Goal: Information Seeking & Learning: Learn about a topic

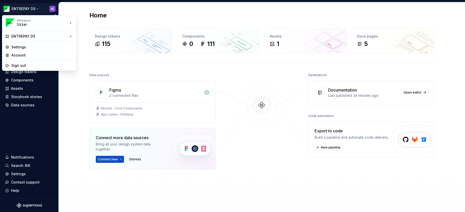
click at [40, 7] on html "ENTREPAY DS M Home Documentation Analytics Code automation Design system data D…" at bounding box center [232, 106] width 465 height 212
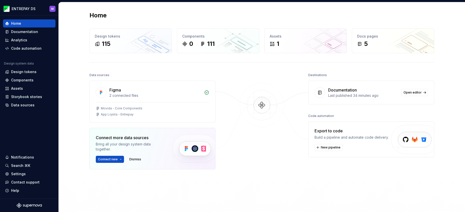
click at [74, 79] on html "ENTREPAY DS M Home Documentation Analytics Code automation Design system data D…" at bounding box center [232, 106] width 465 height 212
click at [37, 9] on html "ENTREPAY DS M Home Documentation Analytics Code automation Design system data D…" at bounding box center [232, 106] width 465 height 212
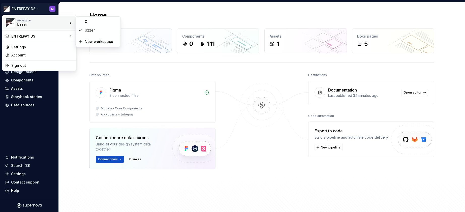
click at [69, 118] on html "ENTREPAY DS M Home Documentation Analytics Code automation Design system data D…" at bounding box center [232, 106] width 465 height 212
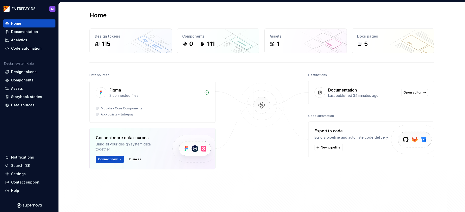
scroll to position [0, 0]
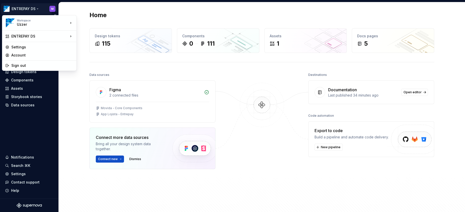
click at [49, 9] on html "ENTREPAY DS M Home Documentation Analytics Code automation Design system data D…" at bounding box center [232, 106] width 465 height 212
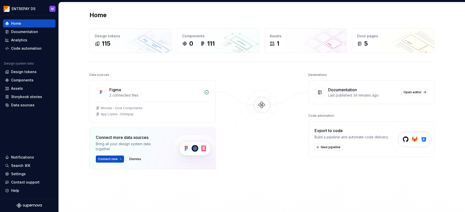
click at [123, 109] on html "ENTREPAY DS M Home Documentation Analytics Code automation Design system data D…" at bounding box center [232, 106] width 465 height 212
click at [27, 71] on div "Design tokens" at bounding box center [23, 71] width 25 height 5
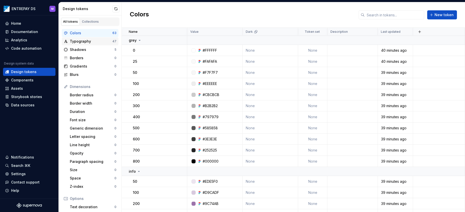
click at [85, 40] on div "Typography" at bounding box center [91, 41] width 43 height 5
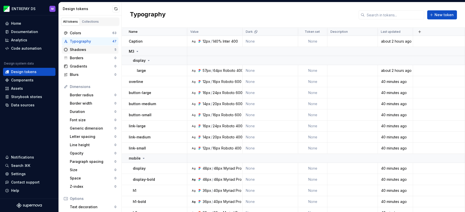
click at [82, 48] on div "Shadows" at bounding box center [92, 49] width 45 height 5
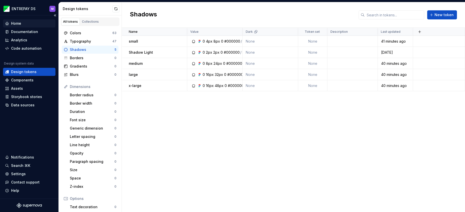
click at [21, 22] on div "Home" at bounding box center [29, 23] width 48 height 5
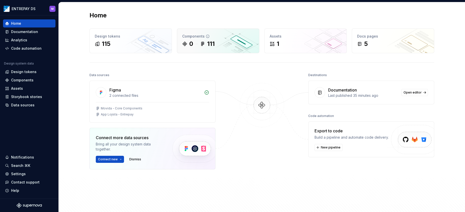
click at [216, 45] on div "0 111" at bounding box center [218, 44] width 72 height 8
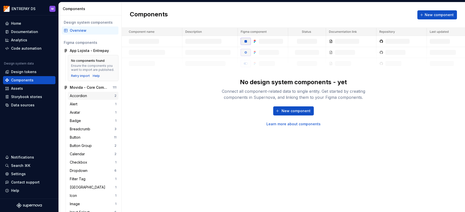
click at [73, 97] on div "Accordion" at bounding box center [79, 95] width 19 height 5
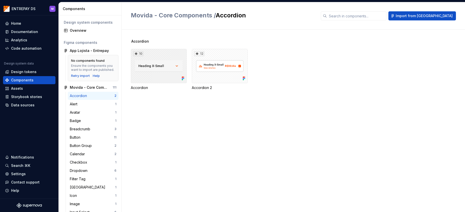
click at [161, 76] on div "10" at bounding box center [159, 66] width 56 height 34
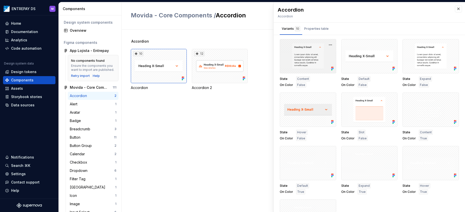
click at [306, 53] on div at bounding box center [308, 56] width 56 height 34
click at [311, 27] on div "Properties table" at bounding box center [316, 28] width 24 height 5
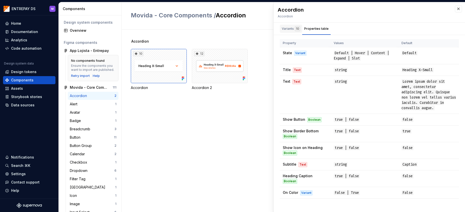
click at [294, 30] on div "Variants 10" at bounding box center [291, 28] width 18 height 5
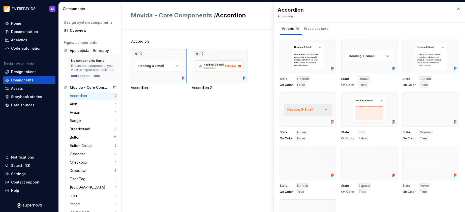
drag, startPoint x: 457, startPoint y: 10, endPoint x: 453, endPoint y: 12, distance: 3.8
click at [457, 10] on button "button" at bounding box center [458, 8] width 7 height 7
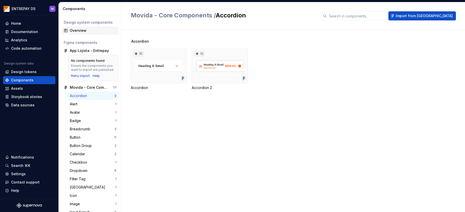
click at [86, 30] on div "Overview" at bounding box center [93, 30] width 47 height 5
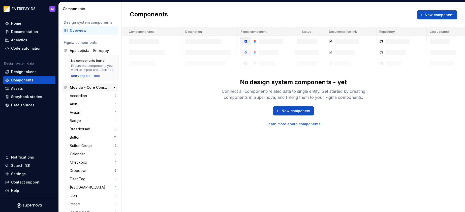
click at [86, 86] on div "Movida - Core Components" at bounding box center [89, 87] width 38 height 5
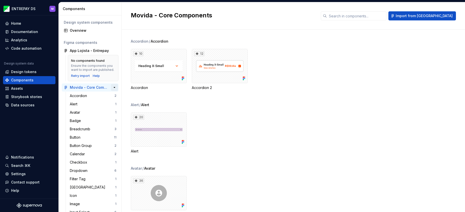
click at [113, 87] on button "button" at bounding box center [114, 87] width 7 height 7
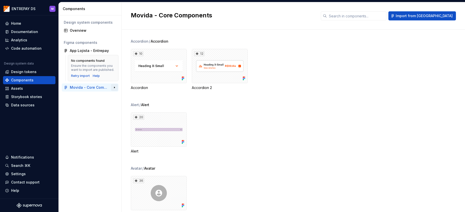
click at [113, 87] on button "button" at bounding box center [114, 87] width 7 height 7
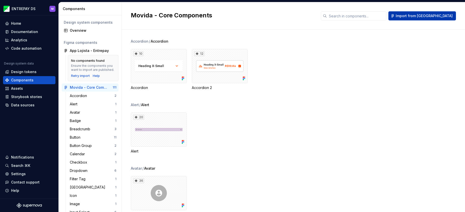
click at [434, 15] on span "Import from [GEOGRAPHIC_DATA]" at bounding box center [423, 15] width 57 height 5
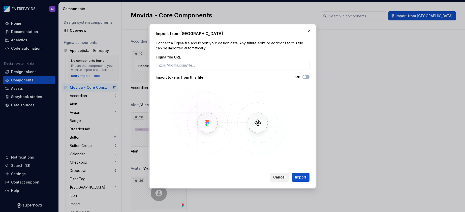
click at [275, 176] on span "Cancel" at bounding box center [279, 177] width 12 height 5
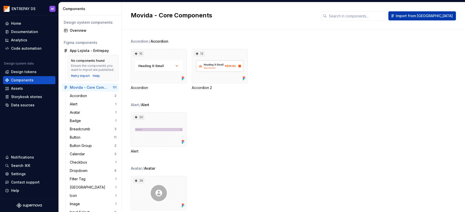
click at [435, 17] on span "Import from [GEOGRAPHIC_DATA]" at bounding box center [423, 15] width 57 height 5
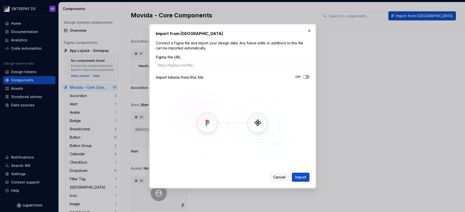
click at [308, 31] on button "button" at bounding box center [308, 30] width 7 height 7
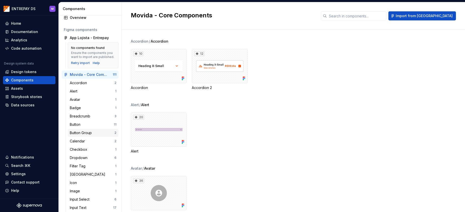
scroll to position [22, 0]
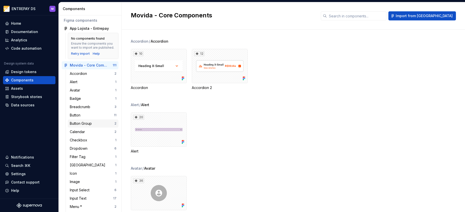
click at [83, 122] on div "Button Group" at bounding box center [82, 123] width 24 height 5
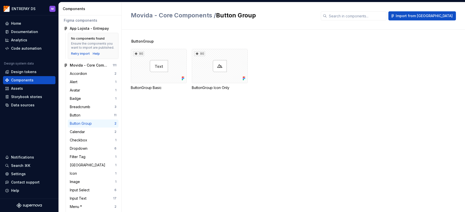
click at [78, 122] on div "Button Group" at bounding box center [82, 123] width 24 height 5
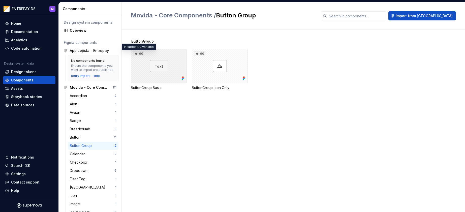
click at [138, 54] on div "90" at bounding box center [138, 53] width 11 height 5
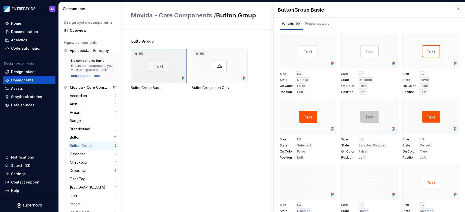
click at [137, 53] on icon at bounding box center [136, 54] width 4 height 4
click at [331, 39] on button "button" at bounding box center [330, 39] width 7 height 7
click at [249, 135] on div "ButtonGroup 90 ButtonGroup Basic 90 ButtonGroup Icon Only" at bounding box center [298, 121] width 334 height 182
click at [115, 88] on button "button" at bounding box center [114, 87] width 7 height 7
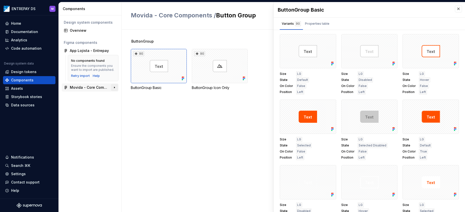
click at [115, 88] on button "button" at bounding box center [114, 87] width 7 height 7
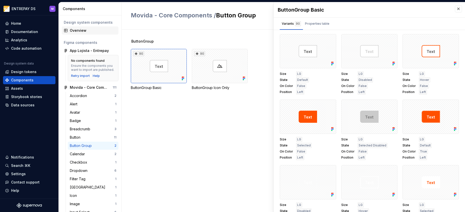
click at [75, 29] on div "Overview" at bounding box center [93, 30] width 47 height 5
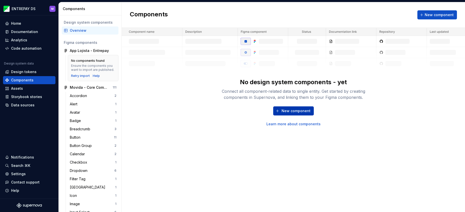
click at [289, 111] on span "New component" at bounding box center [295, 110] width 29 height 5
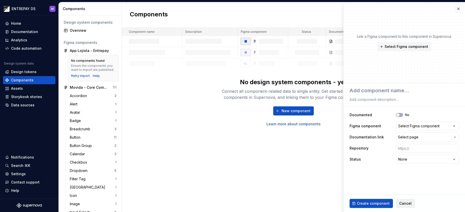
click at [407, 201] on span "Cancel" at bounding box center [405, 203] width 12 height 5
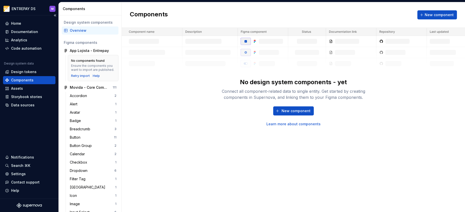
click at [47, 81] on div "Components" at bounding box center [29, 80] width 48 height 5
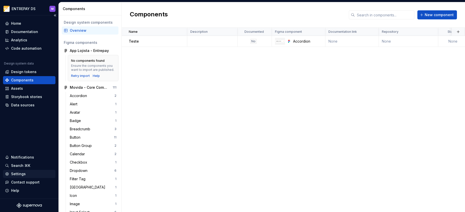
click at [22, 173] on div "Settings" at bounding box center [18, 173] width 15 height 5
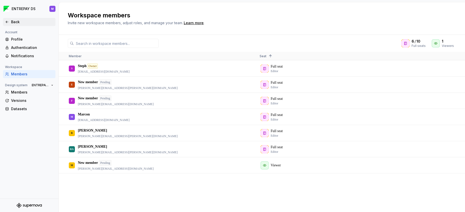
click at [16, 22] on div "Back" at bounding box center [32, 21] width 42 height 5
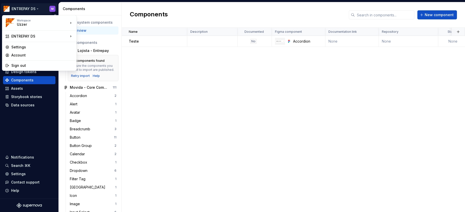
click at [38, 9] on html "ENTREPAY DS M Home Documentation Analytics Code automation Design system data D…" at bounding box center [232, 106] width 465 height 212
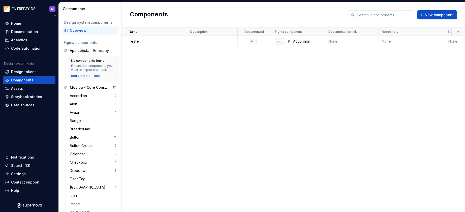
click at [30, 123] on html "ENTREPAY DS M Home Documentation Analytics Code automation Design system data D…" at bounding box center [232, 106] width 465 height 212
click at [85, 97] on div "Accordion" at bounding box center [79, 95] width 19 height 5
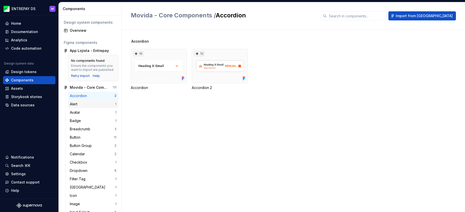
click at [81, 104] on div "Alert" at bounding box center [92, 103] width 45 height 5
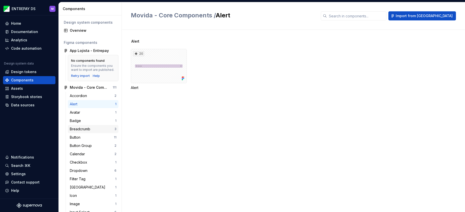
click at [83, 129] on div "Breadcrumb" at bounding box center [81, 128] width 22 height 5
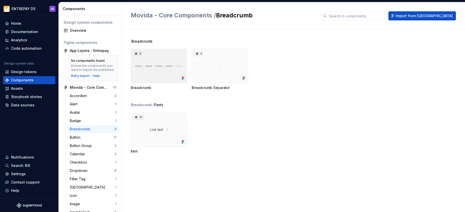
click at [155, 66] on div "4" at bounding box center [159, 66] width 56 height 34
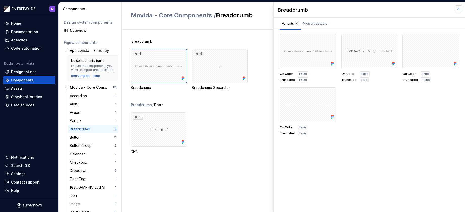
click at [457, 9] on button "button" at bounding box center [458, 8] width 7 height 7
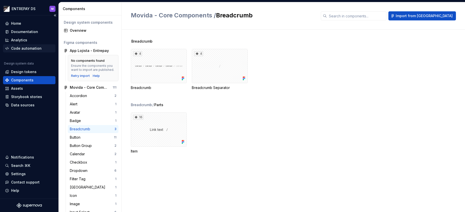
click at [22, 47] on div "Code automation" at bounding box center [26, 48] width 30 height 5
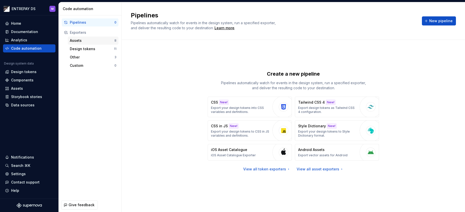
click at [78, 43] on div "Assets" at bounding box center [92, 40] width 45 height 5
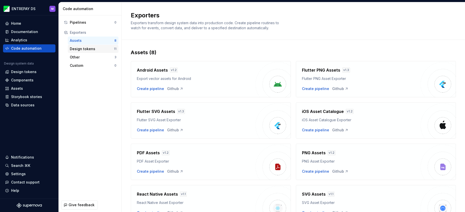
click at [78, 48] on div "Design tokens" at bounding box center [92, 48] width 44 height 5
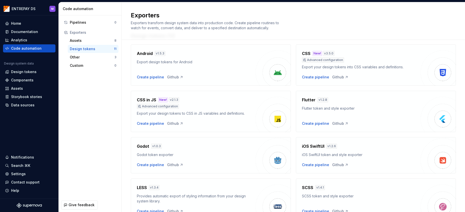
scroll to position [15, 0]
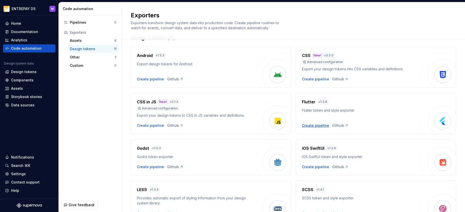
click at [312, 124] on div "Create pipeline" at bounding box center [315, 125] width 27 height 5
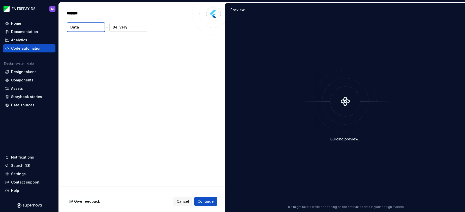
type textarea "*"
click at [81, 29] on button "Data" at bounding box center [86, 27] width 38 height 10
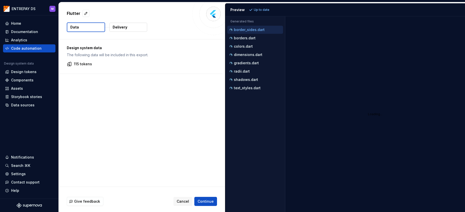
click at [127, 33] on div "Flutter Data Delivery" at bounding box center [142, 20] width 166 height 37
click at [129, 30] on button "Delivery" at bounding box center [128, 27] width 38 height 9
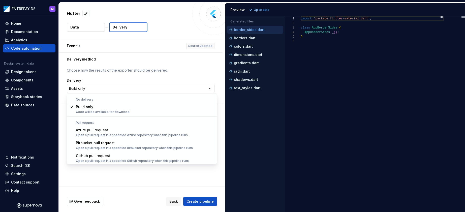
click at [111, 87] on html "**********" at bounding box center [232, 106] width 465 height 212
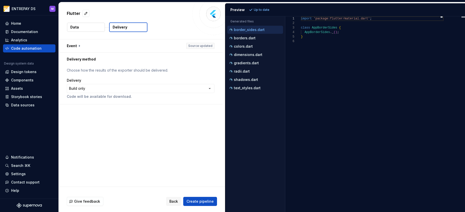
click at [112, 80] on html "**********" at bounding box center [232, 106] width 465 height 212
click at [245, 38] on p "borders.dart" at bounding box center [245, 38] width 22 height 4
click at [247, 47] on p "colors.dart" at bounding box center [243, 46] width 19 height 4
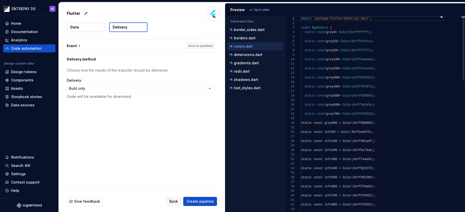
scroll to position [45, 0]
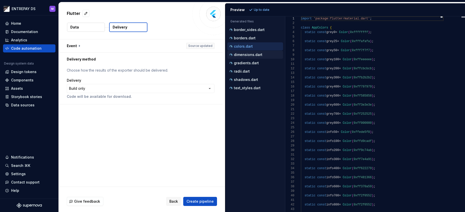
click at [245, 58] on div "dimensions.dart" at bounding box center [255, 55] width 56 height 8
click at [244, 62] on p "gradients.dart" at bounding box center [246, 63] width 25 height 4
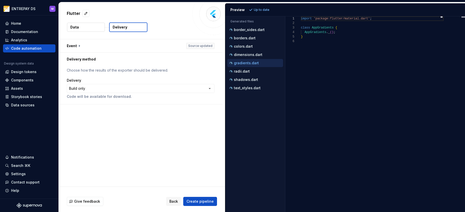
click at [242, 67] on ul "border_sides.dart borders.dart colors.dart dimensions.dart gradients.dart radii…" at bounding box center [254, 59] width 58 height 66
click at [241, 71] on p "radii.dart" at bounding box center [242, 71] width 16 height 4
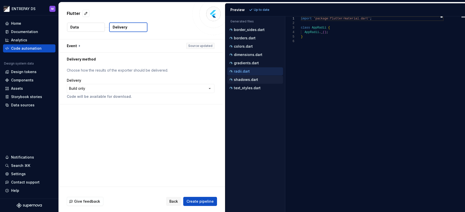
click at [240, 80] on p "shadows.dart" at bounding box center [246, 80] width 24 height 4
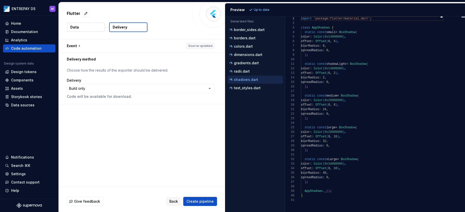
click at [240, 84] on ul "border_sides.dart borders.dart colors.dart dimensions.dart gradients.dart radii…" at bounding box center [254, 59] width 58 height 66
click at [239, 89] on p "text_styles.dart" at bounding box center [247, 88] width 27 height 4
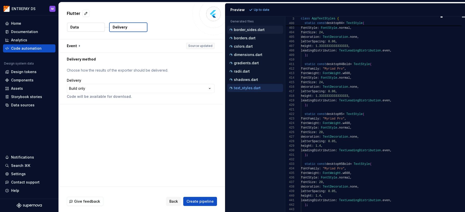
click at [236, 32] on div "border_sides.dart" at bounding box center [255, 30] width 56 height 8
click at [243, 46] on p "colors.dart" at bounding box center [243, 46] width 19 height 4
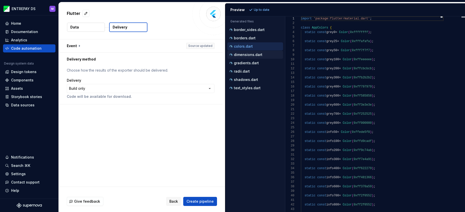
click at [243, 54] on p "dimensions.dart" at bounding box center [248, 55] width 28 height 4
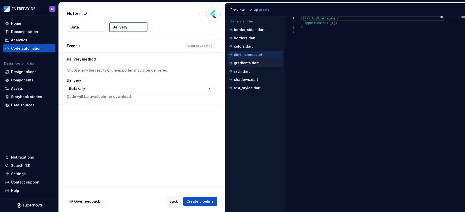
click at [243, 65] on div "gradients.dart" at bounding box center [255, 62] width 55 height 5
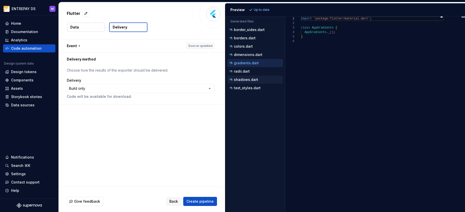
click at [240, 76] on div "shadows.dart" at bounding box center [255, 80] width 56 height 8
click at [241, 88] on p "text_styles.dart" at bounding box center [247, 88] width 27 height 4
type textarea "**********"
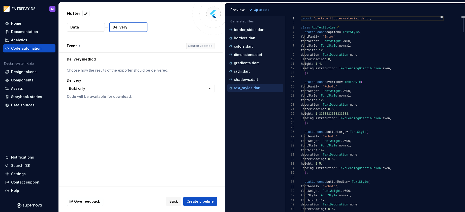
scroll to position [45, 0]
click at [177, 201] on span "Back" at bounding box center [173, 201] width 9 height 5
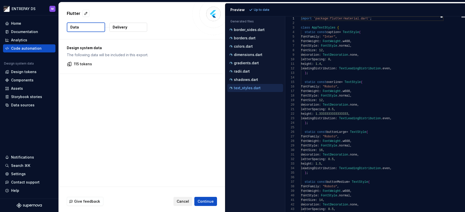
click at [180, 201] on span "Cancel" at bounding box center [183, 201] width 12 height 5
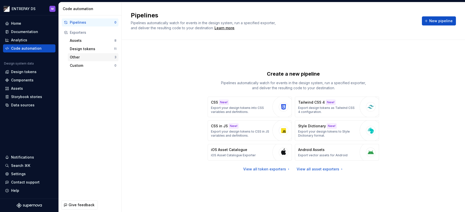
click at [85, 58] on div "Other" at bounding box center [92, 57] width 45 height 5
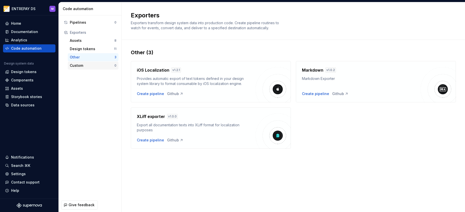
click at [86, 66] on div "Custom" at bounding box center [92, 65] width 45 height 5
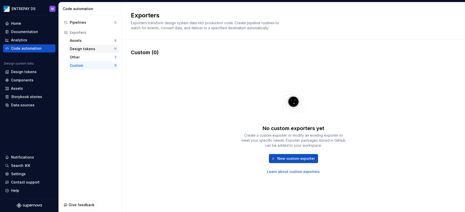
click at [89, 49] on div "Design tokens" at bounding box center [92, 48] width 44 height 5
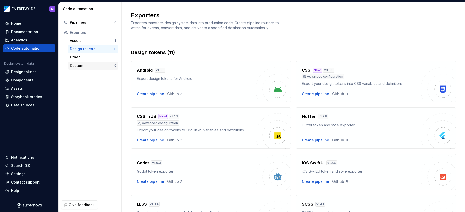
click at [90, 67] on div "Custom" at bounding box center [92, 65] width 45 height 5
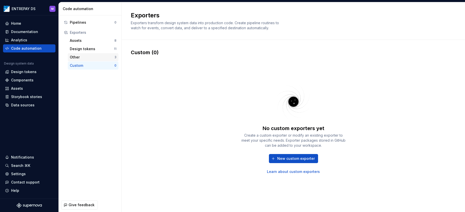
click at [97, 53] on div "Other 3" at bounding box center [93, 57] width 51 height 8
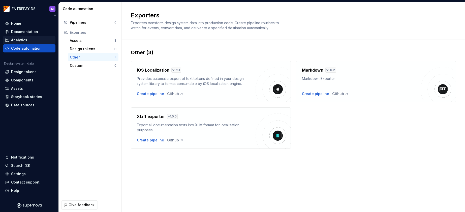
click at [18, 38] on div "Analytics" at bounding box center [19, 40] width 16 height 5
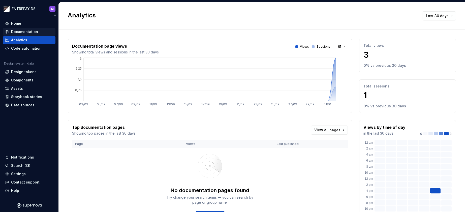
click at [27, 30] on div "Documentation" at bounding box center [24, 31] width 27 height 5
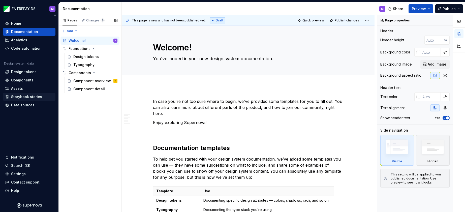
click at [26, 98] on div "Storybook stories" at bounding box center [26, 96] width 31 height 5
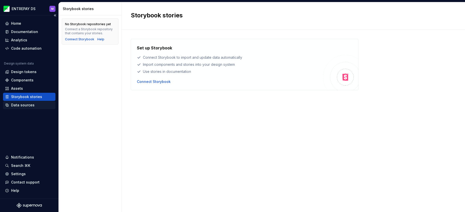
click at [24, 105] on div "Data sources" at bounding box center [22, 104] width 23 height 5
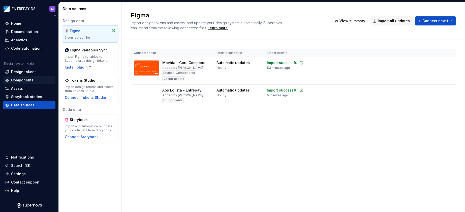
click at [17, 79] on div "Components" at bounding box center [22, 80] width 22 height 5
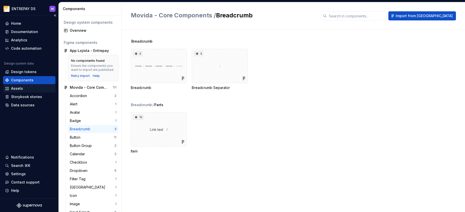
click at [18, 89] on div "Assets" at bounding box center [17, 88] width 12 height 5
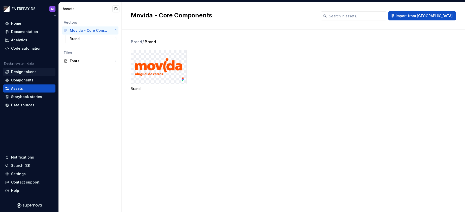
click at [22, 71] on div "Design tokens" at bounding box center [23, 71] width 25 height 5
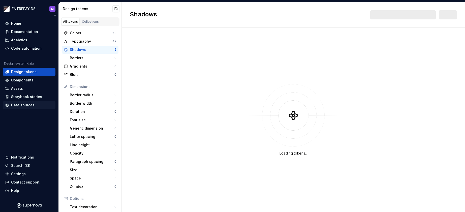
click at [21, 106] on div "Data sources" at bounding box center [22, 104] width 23 height 5
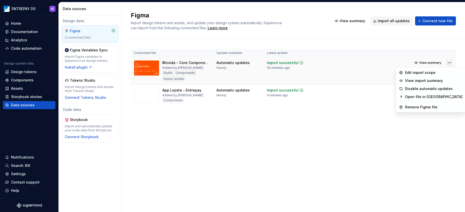
click at [451, 61] on html "ENTREPAY DS M Home Documentation Analytics Code automation Design system data D…" at bounding box center [232, 106] width 465 height 212
click at [382, 105] on html "ENTREPAY DS M Home Documentation Analytics Code automation Design system data D…" at bounding box center [232, 106] width 465 height 212
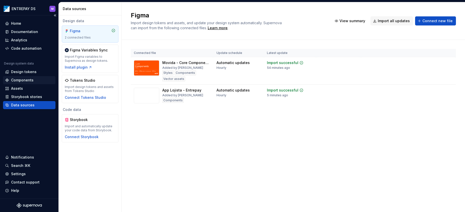
click at [23, 80] on div "Components" at bounding box center [22, 80] width 22 height 5
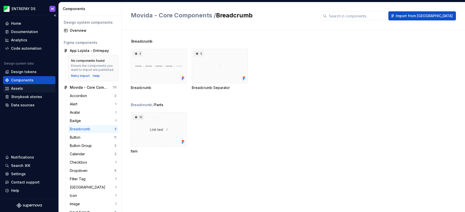
click at [15, 88] on div "Assets" at bounding box center [17, 88] width 12 height 5
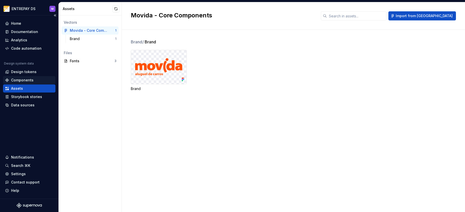
click at [25, 80] on div "Components" at bounding box center [22, 80] width 22 height 5
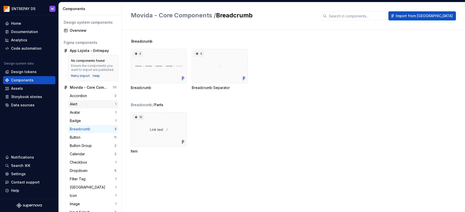
scroll to position [2, 0]
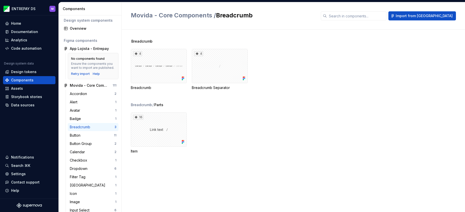
click at [362, 126] on div "16 Item" at bounding box center [298, 132] width 334 height 41
click at [231, 71] on div "4" at bounding box center [220, 66] width 56 height 34
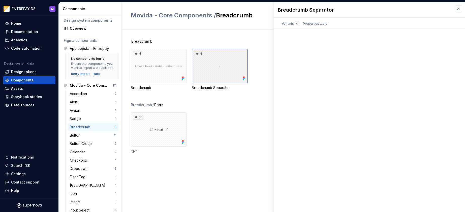
click at [215, 72] on div "4" at bounding box center [220, 66] width 56 height 34
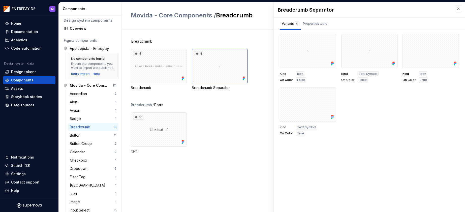
click at [455, 8] on div "Breadcrumb Separator Breadcrumb Separator Variants 4 Properties table Kind Icon…" at bounding box center [368, 107] width 191 height 210
click at [460, 10] on button "button" at bounding box center [458, 8] width 7 height 7
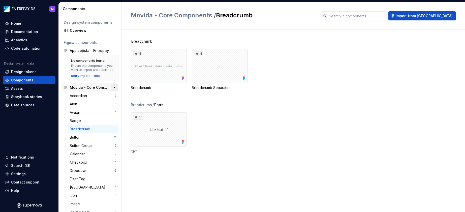
click at [114, 87] on button "button" at bounding box center [114, 87] width 7 height 7
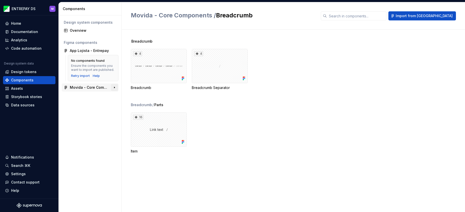
click at [114, 87] on button "button" at bounding box center [114, 87] width 7 height 7
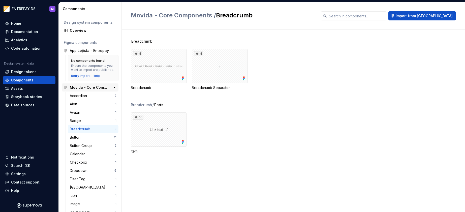
click at [88, 88] on div "Movida - Core Components" at bounding box center [89, 87] width 38 height 5
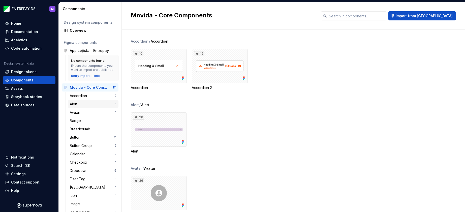
click at [86, 100] on div "Alert 1" at bounding box center [93, 104] width 51 height 8
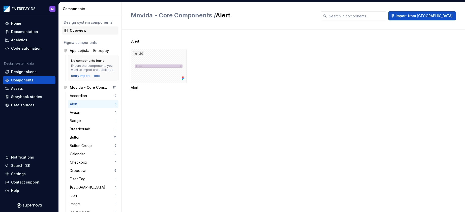
click at [84, 30] on div "Overview" at bounding box center [93, 30] width 47 height 5
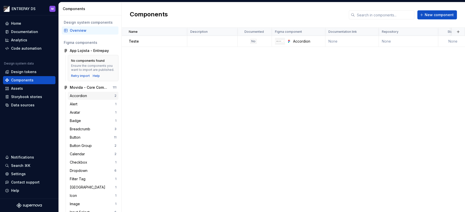
click at [81, 97] on div "Accordion" at bounding box center [79, 95] width 19 height 5
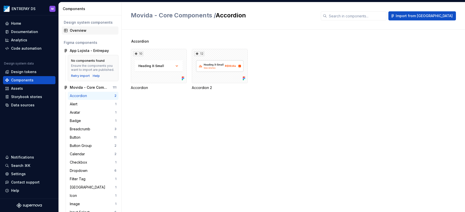
click at [80, 32] on div "Overview" at bounding box center [93, 30] width 47 height 5
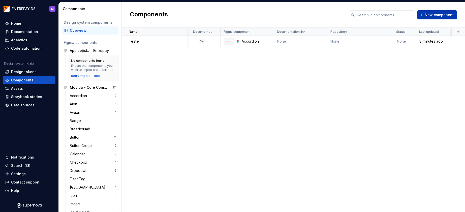
scroll to position [0, 51]
click at [436, 16] on span "New component" at bounding box center [438, 14] width 29 height 5
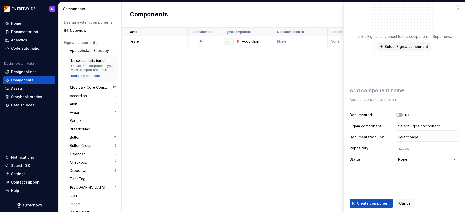
type textarea "*"
click at [455, 9] on button "button" at bounding box center [458, 8] width 7 height 7
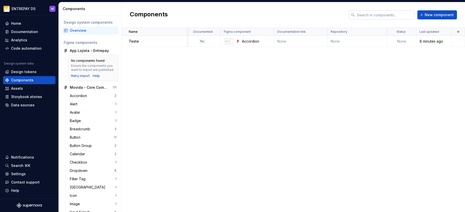
click at [388, 12] on input "text" at bounding box center [384, 14] width 59 height 9
type input "d"
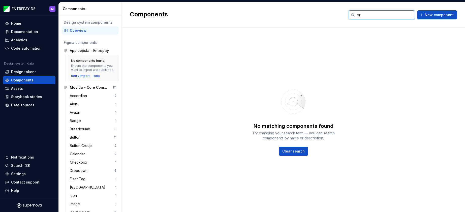
type input "b"
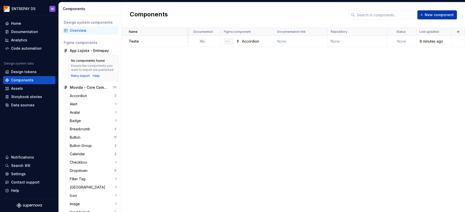
click at [447, 16] on span "New component" at bounding box center [438, 14] width 29 height 5
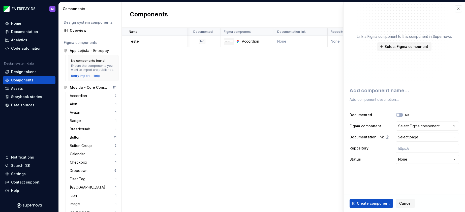
click at [418, 135] on span "Select page" at bounding box center [424, 136] width 53 height 5
click at [420, 138] on html "ENTREPAY DS M Home Documentation Analytics Code automation Design system data D…" at bounding box center [232, 106] width 465 height 212
click at [417, 137] on span "Select page" at bounding box center [408, 136] width 20 height 5
click at [417, 137] on html "ENTREPAY DS M Home Documentation Analytics Code automation Design system data D…" at bounding box center [232, 106] width 465 height 212
click at [419, 127] on div "Select Figma component" at bounding box center [418, 125] width 41 height 5
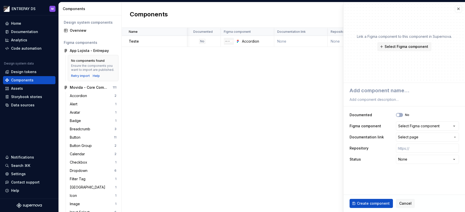
click at [419, 127] on html "ENTREPAY DS M Home Documentation Analytics Code automation Design system data D…" at bounding box center [232, 106] width 465 height 212
click at [418, 160] on html "ENTREPAY DS M Home Documentation Analytics Code automation Design system data D…" at bounding box center [232, 106] width 465 height 212
drag, startPoint x: 374, startPoint y: 175, endPoint x: 382, endPoint y: 171, distance: 8.6
click at [374, 175] on html "ENTREPAY DS M Home Documentation Analytics Code automation Design system data D…" at bounding box center [232, 106] width 465 height 212
click at [411, 159] on html "ENTREPAY DS M Home Documentation Analytics Code automation Design system data D…" at bounding box center [232, 106] width 465 height 212
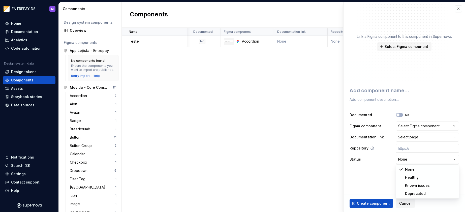
drag, startPoint x: 405, startPoint y: 156, endPoint x: 406, endPoint y: 150, distance: 6.3
click at [404, 155] on html "ENTREPAY DS M Home Documentation Analytics Code automation Design system data D…" at bounding box center [232, 106] width 465 height 212
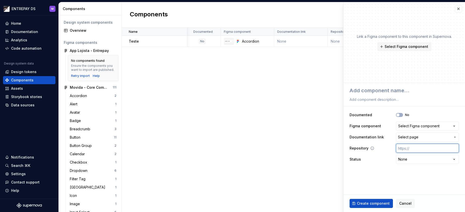
click at [410, 147] on input "text" at bounding box center [427, 148] width 63 height 9
click at [420, 150] on input "text" at bounding box center [427, 148] width 63 height 9
click at [362, 150] on label "Repository" at bounding box center [358, 148] width 19 height 5
drag, startPoint x: 379, startPoint y: 148, endPoint x: 384, endPoint y: 144, distance: 6.1
click at [379, 148] on div "Repository" at bounding box center [403, 148] width 109 height 9
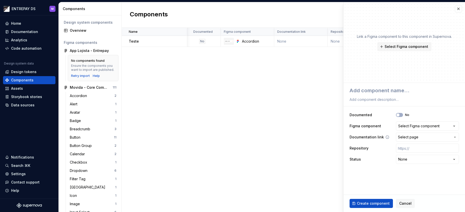
click at [413, 139] on span "Select page" at bounding box center [408, 136] width 20 height 5
click at [413, 139] on html "ENTREPAY DS M Home Documentation Analytics Code automation Design system data D…" at bounding box center [232, 106] width 465 height 212
click at [413, 139] on span "Select page" at bounding box center [408, 136] width 20 height 5
click at [388, 140] on html "ENTREPAY DS M Home Documentation Analytics Code automation Design system data D…" at bounding box center [232, 106] width 465 height 212
click at [406, 200] on button "Cancel" at bounding box center [405, 203] width 19 height 9
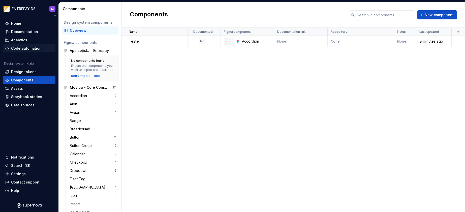
click at [25, 50] on div "Code automation" at bounding box center [26, 48] width 30 height 5
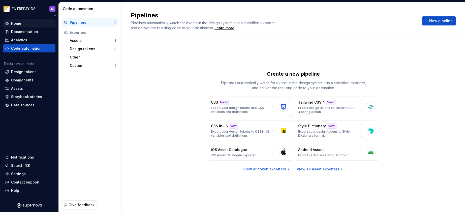
click at [14, 23] on div "Home" at bounding box center [16, 23] width 10 height 5
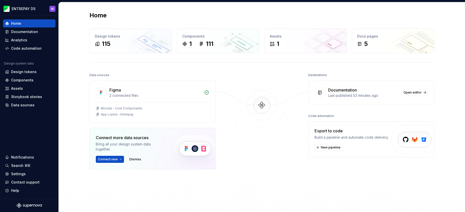
click at [235, 143] on div "Data sources Figma 2 connected files Movida - Core Components App Lojista - Ent…" at bounding box center [261, 145] width 344 height 147
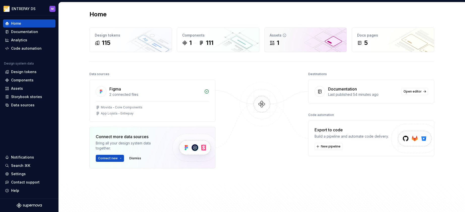
click at [296, 44] on div "1" at bounding box center [305, 43] width 72 height 8
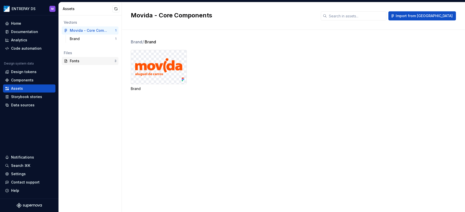
click at [78, 61] on div "Fonts" at bounding box center [92, 60] width 45 height 5
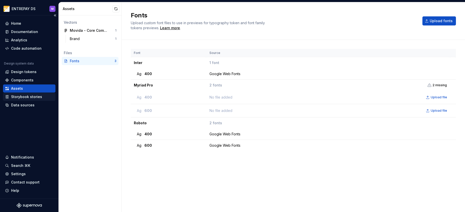
click at [19, 96] on div "Storybook stories" at bounding box center [26, 96] width 31 height 5
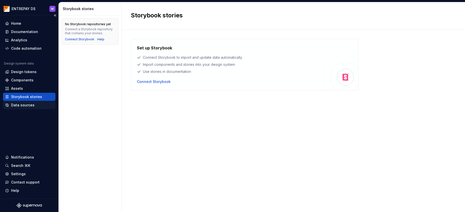
click at [18, 104] on div "Data sources" at bounding box center [22, 104] width 23 height 5
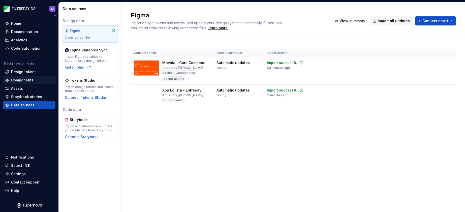
click at [17, 78] on div "Components" at bounding box center [22, 80] width 22 height 5
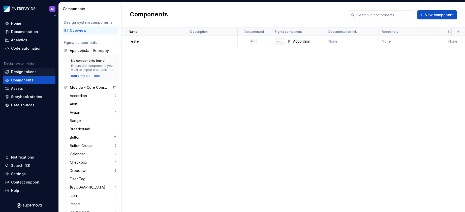
click at [24, 71] on div "Design tokens" at bounding box center [23, 71] width 25 height 5
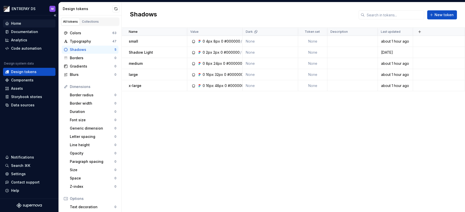
click at [19, 24] on div "Home" at bounding box center [16, 23] width 10 height 5
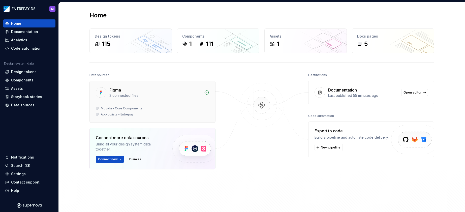
click at [120, 116] on div "Movida - Core Components App Lojista - Entrepay" at bounding box center [152, 112] width 125 height 20
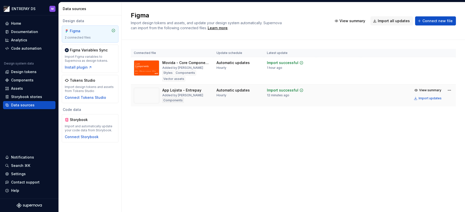
drag, startPoint x: 174, startPoint y: 101, endPoint x: 219, endPoint y: 100, distance: 45.1
click at [174, 101] on div "Components" at bounding box center [172, 100] width 21 height 5
click at [151, 93] on img at bounding box center [146, 96] width 25 height 16
click at [171, 89] on div "App Lojista - Entrepay" at bounding box center [181, 90] width 39 height 5
click at [174, 101] on div "Components" at bounding box center [172, 100] width 21 height 5
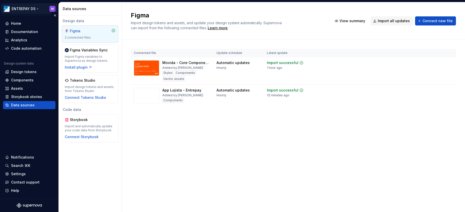
click at [49, 9] on html "ENTREPAY DS M Home Documentation Analytics Code automation Design system data D…" at bounding box center [232, 106] width 465 height 212
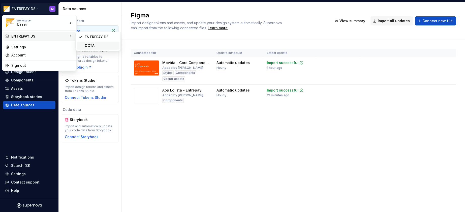
click at [100, 45] on div "OCTA" at bounding box center [101, 45] width 33 height 5
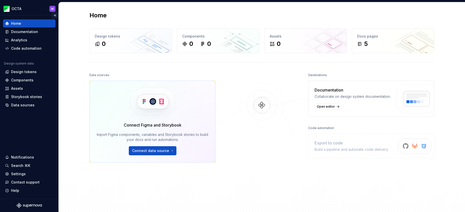
click at [55, 15] on button "Collapse sidebar" at bounding box center [54, 15] width 7 height 7
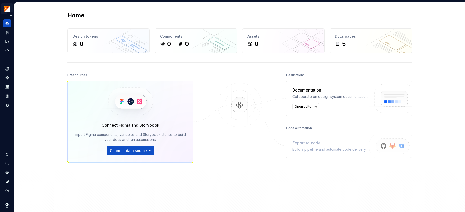
click at [8, 9] on html "OCTA M Design system data Home Design tokens 0 Components 0 0 Assets 0 Docs pag…" at bounding box center [232, 106] width 465 height 212
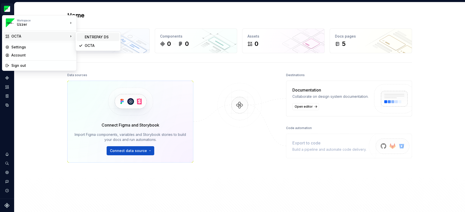
click at [108, 37] on div "ENTREPAY DS" at bounding box center [101, 36] width 33 height 5
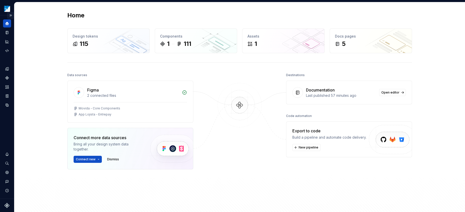
click at [9, 14] on button "Expand sidebar" at bounding box center [10, 15] width 7 height 7
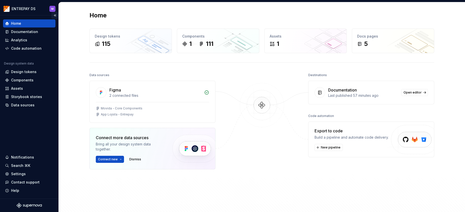
click at [55, 15] on button "Collapse sidebar" at bounding box center [54, 15] width 7 height 7
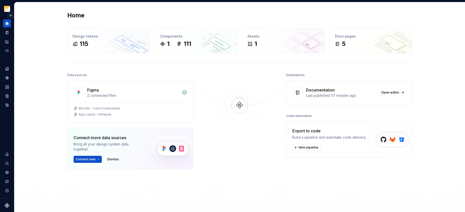
click at [8, 15] on button "Expand sidebar" at bounding box center [10, 15] width 7 height 7
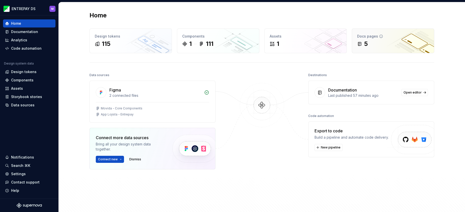
click at [390, 42] on div "5" at bounding box center [393, 44] width 72 height 8
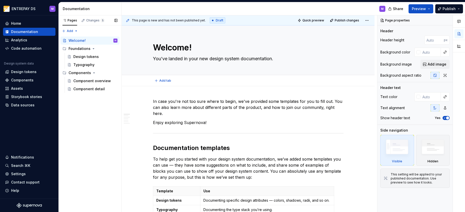
type textarea "*"
click at [20, 21] on div "Home" at bounding box center [16, 23] width 10 height 5
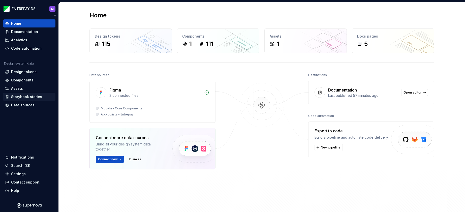
click at [29, 96] on div "Storybook stories" at bounding box center [26, 96] width 31 height 5
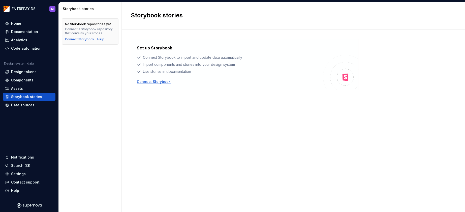
click at [159, 80] on div "Connect Storybook" at bounding box center [154, 81] width 34 height 5
